Goal: Complete application form: Complete application form

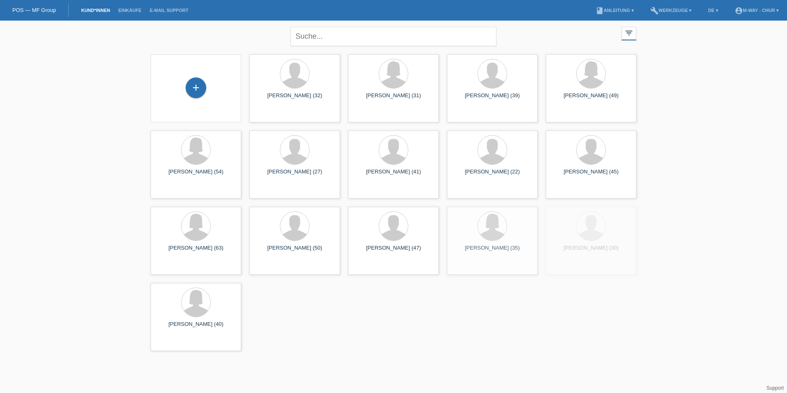
click at [211, 89] on div "+" at bounding box center [195, 88] width 77 height 22
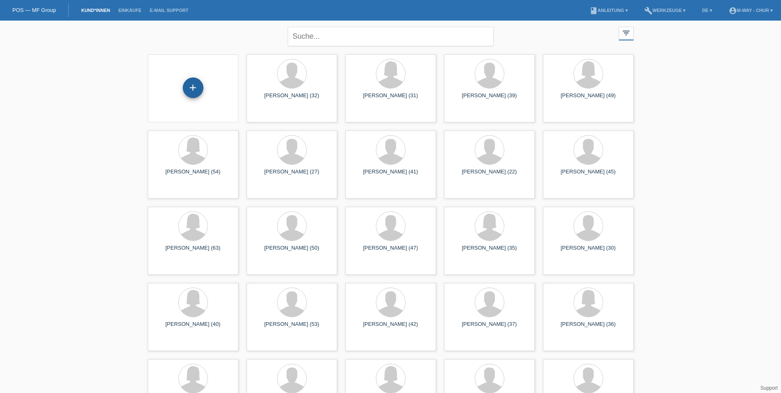
click at [200, 83] on div "+" at bounding box center [193, 87] width 21 height 21
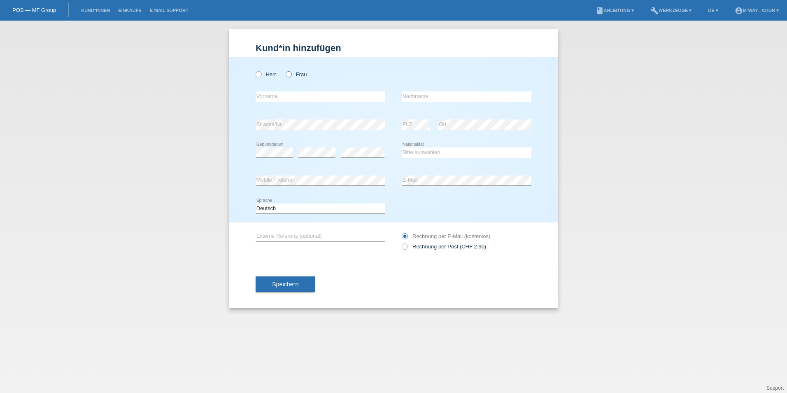
click at [285, 70] on icon at bounding box center [285, 70] width 0 height 0
click at [290, 73] on input "Frau" at bounding box center [288, 73] width 5 height 5
radio input "true"
click at [289, 94] on input "text" at bounding box center [321, 96] width 130 height 10
type input "[PERSON_NAME]"
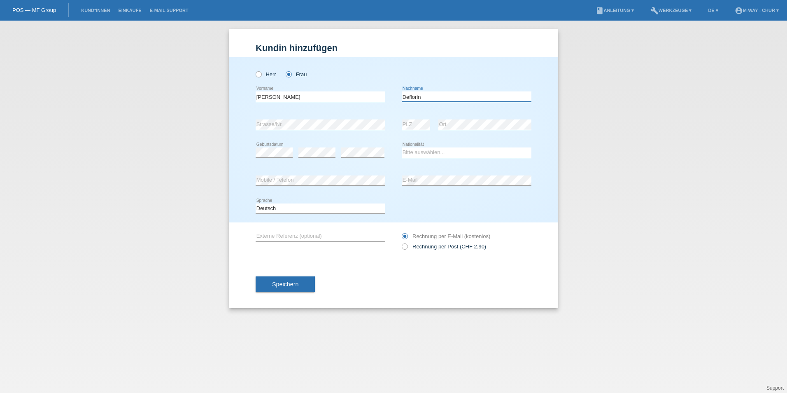
type input "Deflorin"
click at [289, 94] on input "[PERSON_NAME]" at bounding box center [321, 96] width 130 height 10
click at [436, 155] on select "Bitte auswählen... [GEOGRAPHIC_DATA] [GEOGRAPHIC_DATA] [GEOGRAPHIC_DATA] [GEOGR…" at bounding box center [467, 152] width 130 height 10
select select "CH"
click at [402, 147] on select "Bitte auswählen... [GEOGRAPHIC_DATA] [GEOGRAPHIC_DATA] [GEOGRAPHIC_DATA] [GEOGR…" at bounding box center [467, 152] width 130 height 10
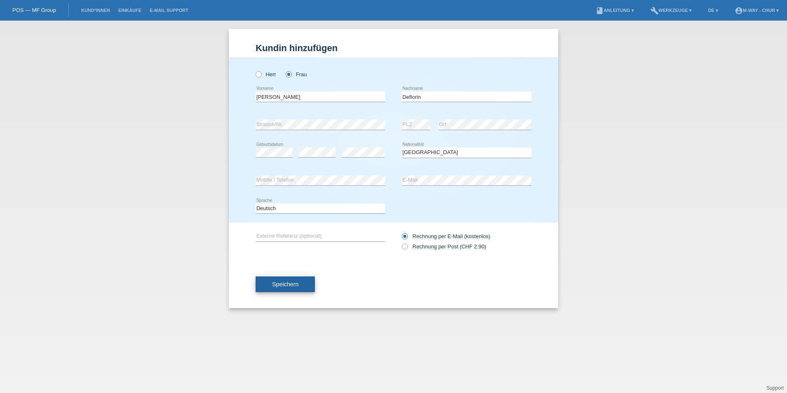
click at [299, 285] on button "Speichern" at bounding box center [285, 284] width 59 height 16
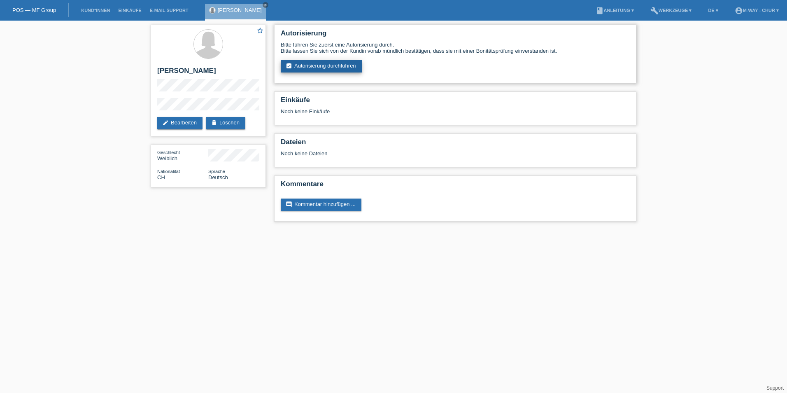
click at [324, 68] on link "assignment_turned_in Autorisierung durchführen" at bounding box center [321, 66] width 81 height 12
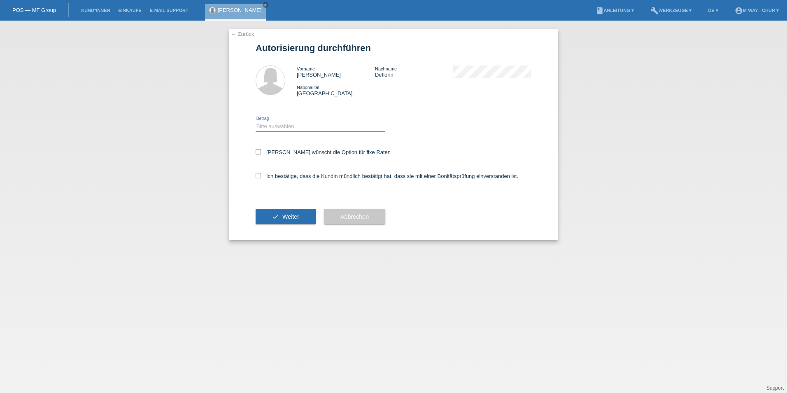
click at [269, 122] on select "Bitte auswählen CHF 1.00 - CHF 499.00 CHF 500.00 - CHF 1'999.00 CHF 2'000.00 - …" at bounding box center [321, 126] width 130 height 10
select select "3"
click at [256, 121] on select "Bitte auswählen CHF 1.00 - CHF 499.00 CHF 500.00 - CHF 1'999.00 CHF 2'000.00 - …" at bounding box center [321, 126] width 130 height 10
click at [274, 152] on label "Kundin wünscht die Option für fixe Raten" at bounding box center [323, 152] width 135 height 6
click at [261, 152] on input "Kundin wünscht die Option für fixe Raten" at bounding box center [258, 151] width 5 height 5
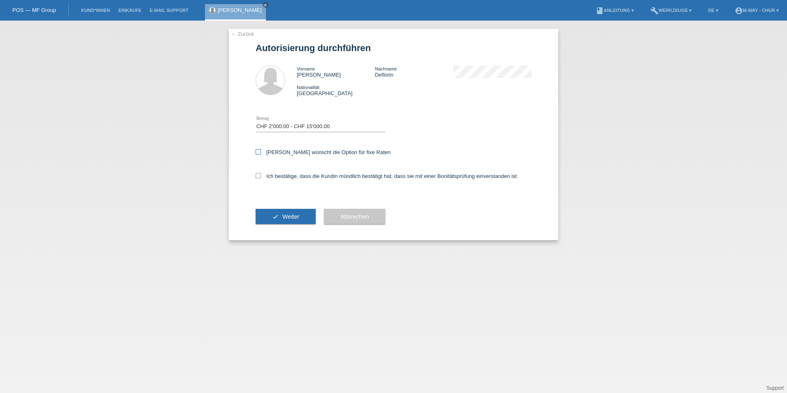
checkbox input "true"
click at [278, 173] on label "Ich bestätige, dass die Kundin mündlich bestätigt hat, dass sie mit einer Bonit…" at bounding box center [387, 176] width 263 height 6
click at [261, 173] on input "Ich bestätige, dass die Kundin mündlich bestätigt hat, dass sie mit einer Bonit…" at bounding box center [258, 175] width 5 height 5
checkbox input "true"
click at [278, 211] on button "check Weiter" at bounding box center [286, 217] width 60 height 16
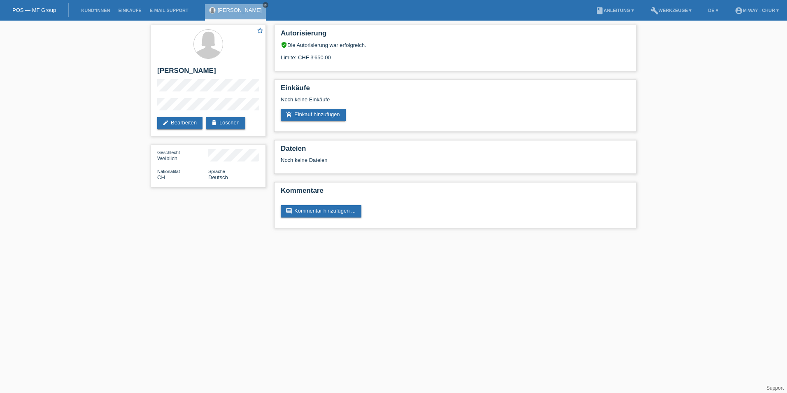
click at [264, 4] on icon "close" at bounding box center [266, 5] width 4 height 4
click at [50, 13] on div "POS — MF Group" at bounding box center [34, 10] width 69 height 14
click at [50, 10] on link "POS — MF Group" at bounding box center [34, 10] width 44 height 6
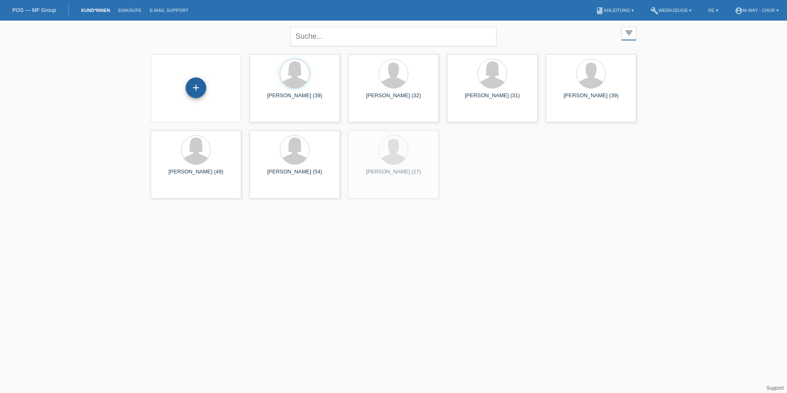
click at [200, 93] on div "+" at bounding box center [196, 87] width 21 height 21
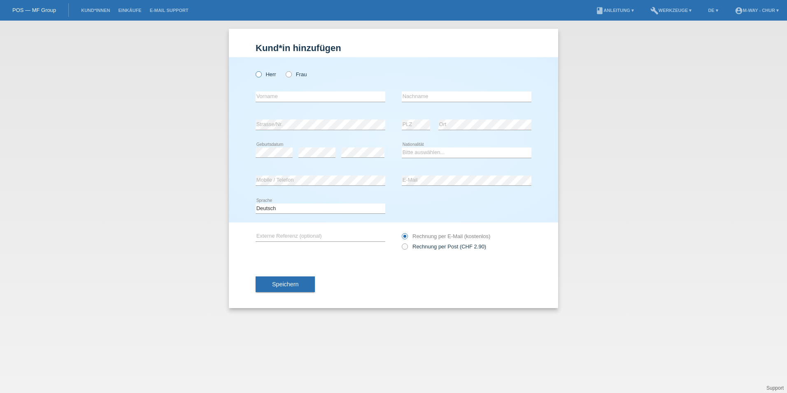
click at [254, 70] on icon at bounding box center [254, 70] width 0 height 0
click at [259, 72] on input "Herr" at bounding box center [258, 73] width 5 height 5
radio input "true"
click at [268, 98] on input "text" at bounding box center [321, 96] width 130 height 10
type input "Dario"
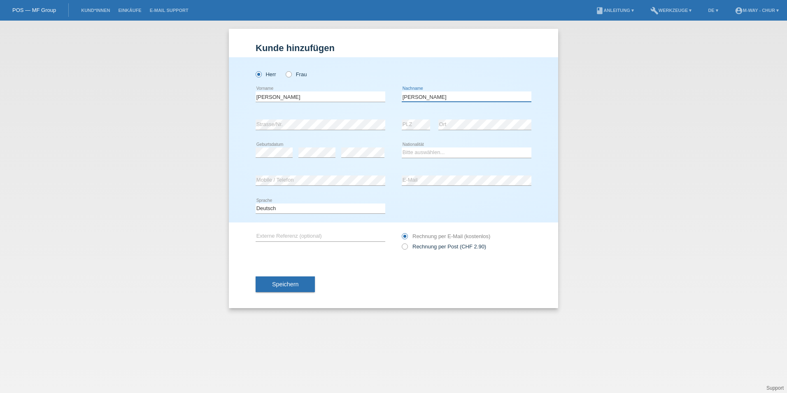
type input "Flury"
click at [401, 153] on div "error Geburtsdatum error error Bitte auswählen..." at bounding box center [394, 153] width 276 height 28
click at [406, 151] on select "Bitte auswählen... Schweiz Deutschland Liechtenstein Österreich ------------ Af…" at bounding box center [467, 152] width 130 height 10
select select "CH"
click at [402, 147] on select "Bitte auswählen... Schweiz Deutschland Liechtenstein Österreich ------------ Af…" at bounding box center [467, 152] width 130 height 10
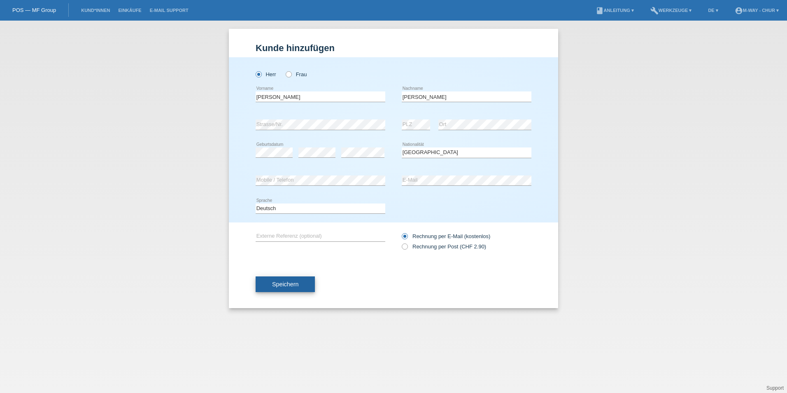
click at [282, 287] on button "Speichern" at bounding box center [285, 284] width 59 height 16
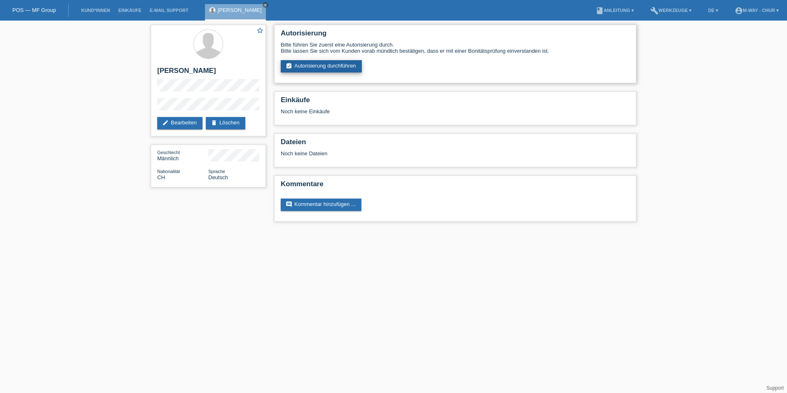
click at [358, 66] on link "assignment_turned_in Autorisierung durchführen" at bounding box center [321, 66] width 81 height 12
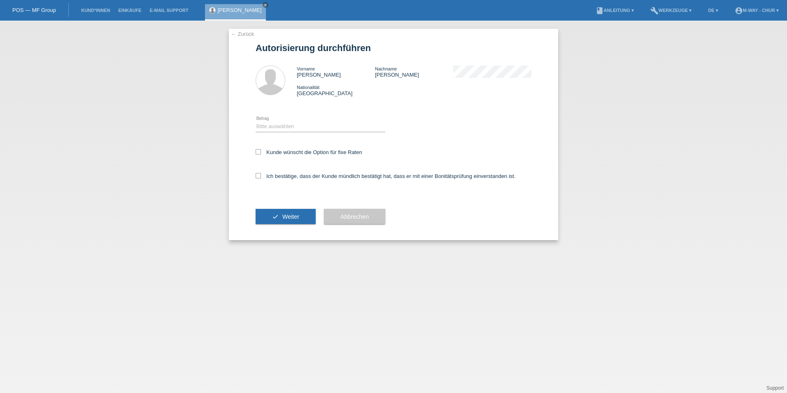
click at [262, 133] on div "Bitte auswählen CHF 1.00 - CHF 499.00 CHF 500.00 - CHF 1'999.00 CHF 2'000.00 - …" at bounding box center [321, 127] width 130 height 28
click at [271, 122] on select "Bitte auswählen CHF 1.00 - CHF 499.00 CHF 500.00 - CHF 1'999.00 CHF 2'000.00 - …" at bounding box center [321, 126] width 130 height 10
select select "3"
click at [256, 121] on select "Bitte auswählen CHF 1.00 - CHF 499.00 CHF 500.00 - CHF 1'999.00 CHF 2'000.00 - …" at bounding box center [321, 126] width 130 height 10
click at [270, 151] on label "Kunde wünscht die Option für fixe Raten" at bounding box center [309, 152] width 107 height 6
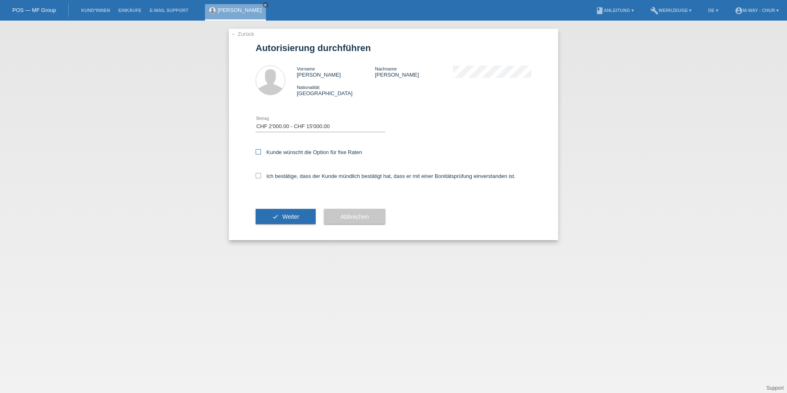
click at [261, 151] on input "Kunde wünscht die Option für fixe Raten" at bounding box center [258, 151] width 5 height 5
checkbox input "true"
click at [279, 175] on label "Ich bestätige, dass der Kunde mündlich bestätigt hat, dass er mit einer Bonität…" at bounding box center [386, 176] width 260 height 6
click at [261, 175] on input "Ich bestätige, dass der Kunde mündlich bestätigt hat, dass er mit einer Bonität…" at bounding box center [258, 175] width 5 height 5
checkbox input "true"
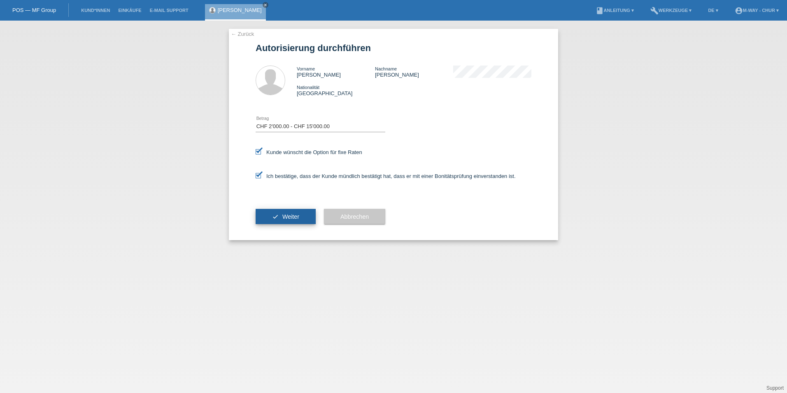
click at [284, 214] on span "Weiter" at bounding box center [290, 216] width 17 height 7
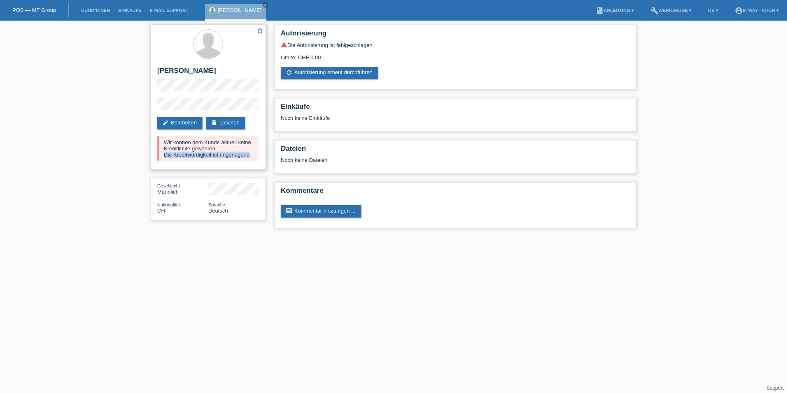
drag, startPoint x: 162, startPoint y: 155, endPoint x: 250, endPoint y: 154, distance: 87.7
click at [250, 154] on div "Wir können dem Kunde aktuell keine Kreditlimite gewähren. Die Kreditwürdigkeit …" at bounding box center [208, 148] width 102 height 25
drag, startPoint x: 250, startPoint y: 154, endPoint x: 244, endPoint y: 71, distance: 83.0
click at [244, 71] on h2 "[PERSON_NAME]" at bounding box center [208, 73] width 102 height 12
click at [245, 74] on h2 "[PERSON_NAME]" at bounding box center [208, 73] width 102 height 12
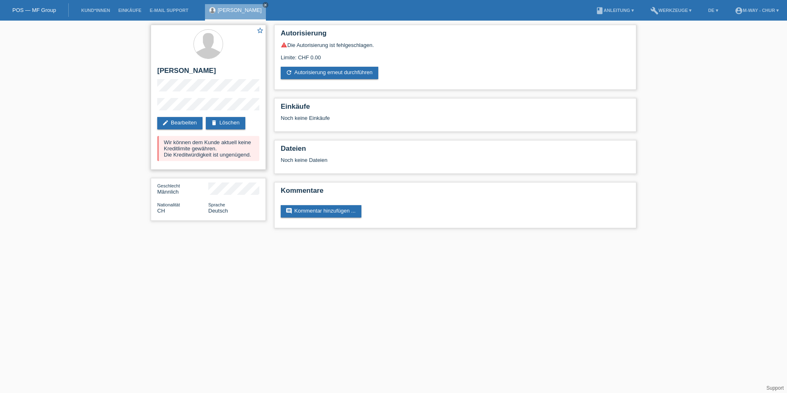
click at [245, 53] on div at bounding box center [208, 44] width 102 height 31
click at [263, 2] on link "close" at bounding box center [266, 5] width 6 height 6
click at [105, 11] on link "Kund*innen" at bounding box center [95, 10] width 37 height 5
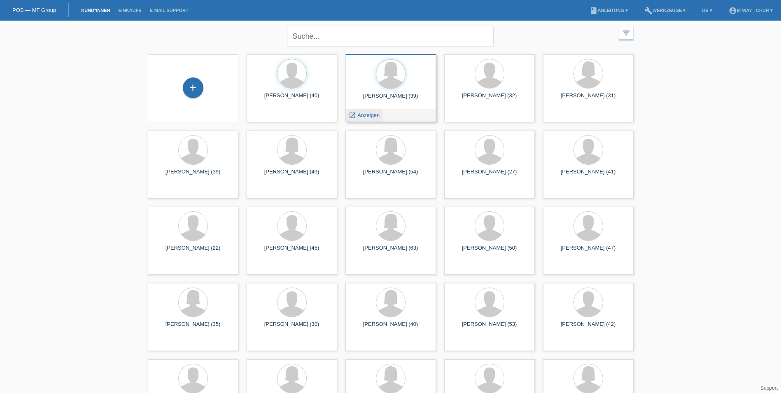
click at [357, 113] on span "Anzeigen" at bounding box center [368, 115] width 22 height 6
